Goal: Navigation & Orientation: Find specific page/section

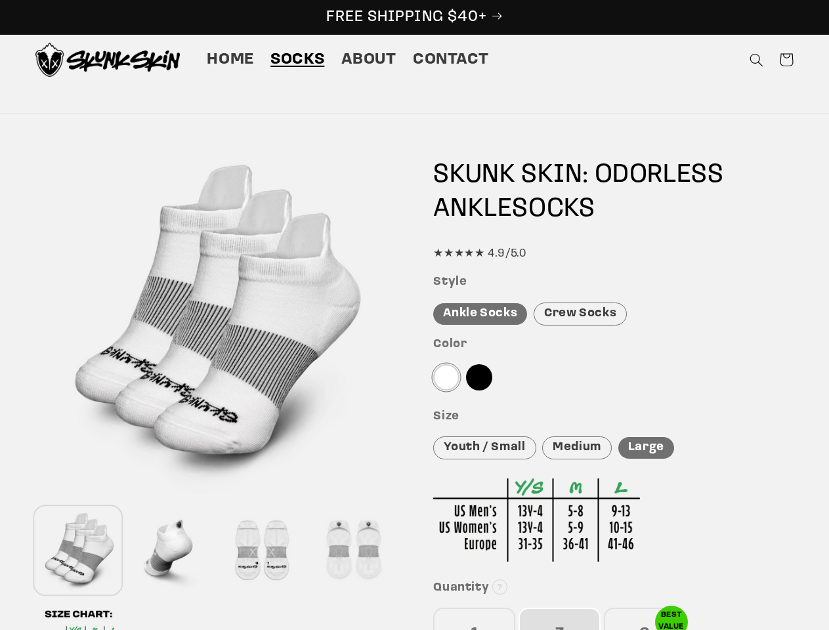
click at [414, 315] on div "Features Skunk Skin Odorless Ankle Tab Socks: the best socks for sweaty, nasty …" at bounding box center [414, 562] width 827 height 842
click at [756, 60] on icon "Search" at bounding box center [757, 60] width 14 height 14
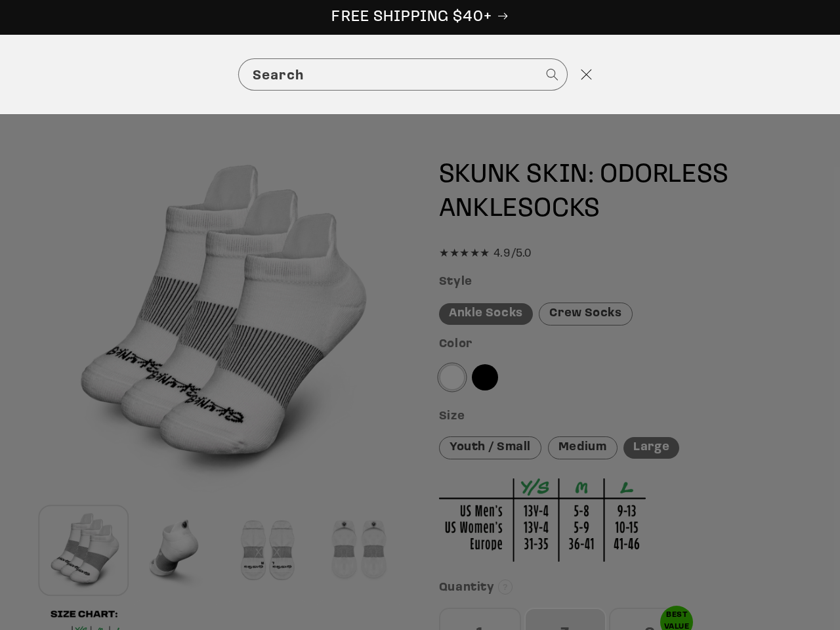
click at [758, 76] on div "Search" at bounding box center [420, 74] width 840 height 79
click at [0, 75] on div "Search" at bounding box center [0, 75] width 0 height 0
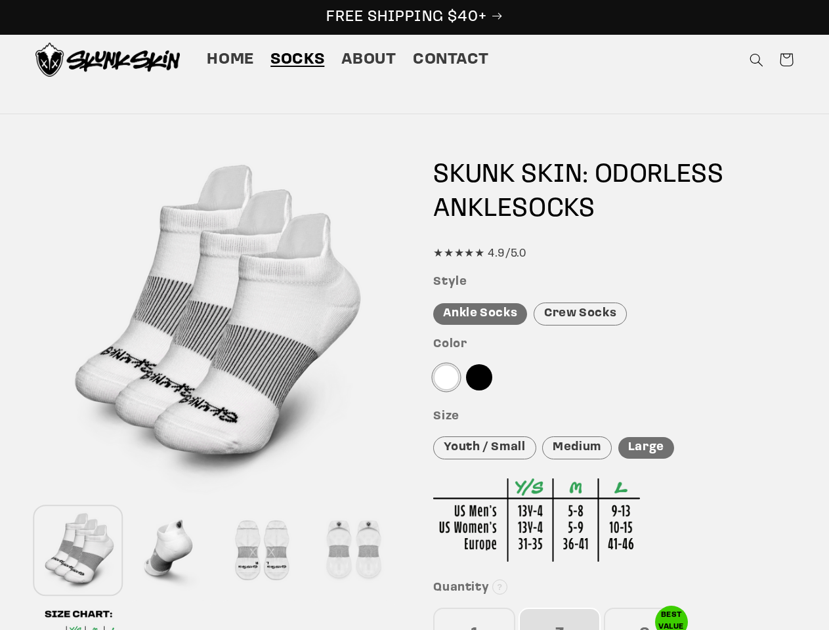
click at [170, 551] on div at bounding box center [169, 551] width 85 height 87
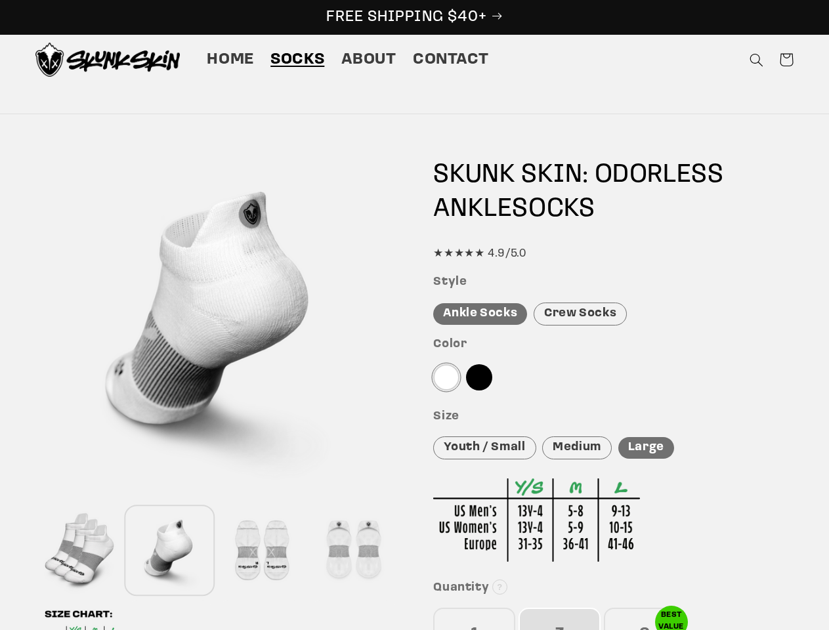
click at [261, 551] on div at bounding box center [261, 551] width 85 height 87
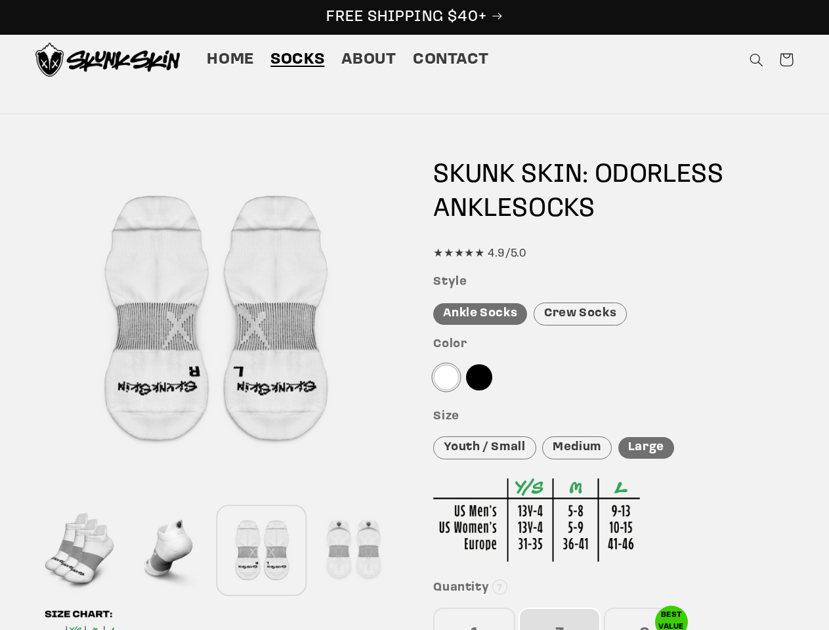
click at [353, 551] on div at bounding box center [353, 551] width 85 height 87
